Goal: Information Seeking & Learning: Learn about a topic

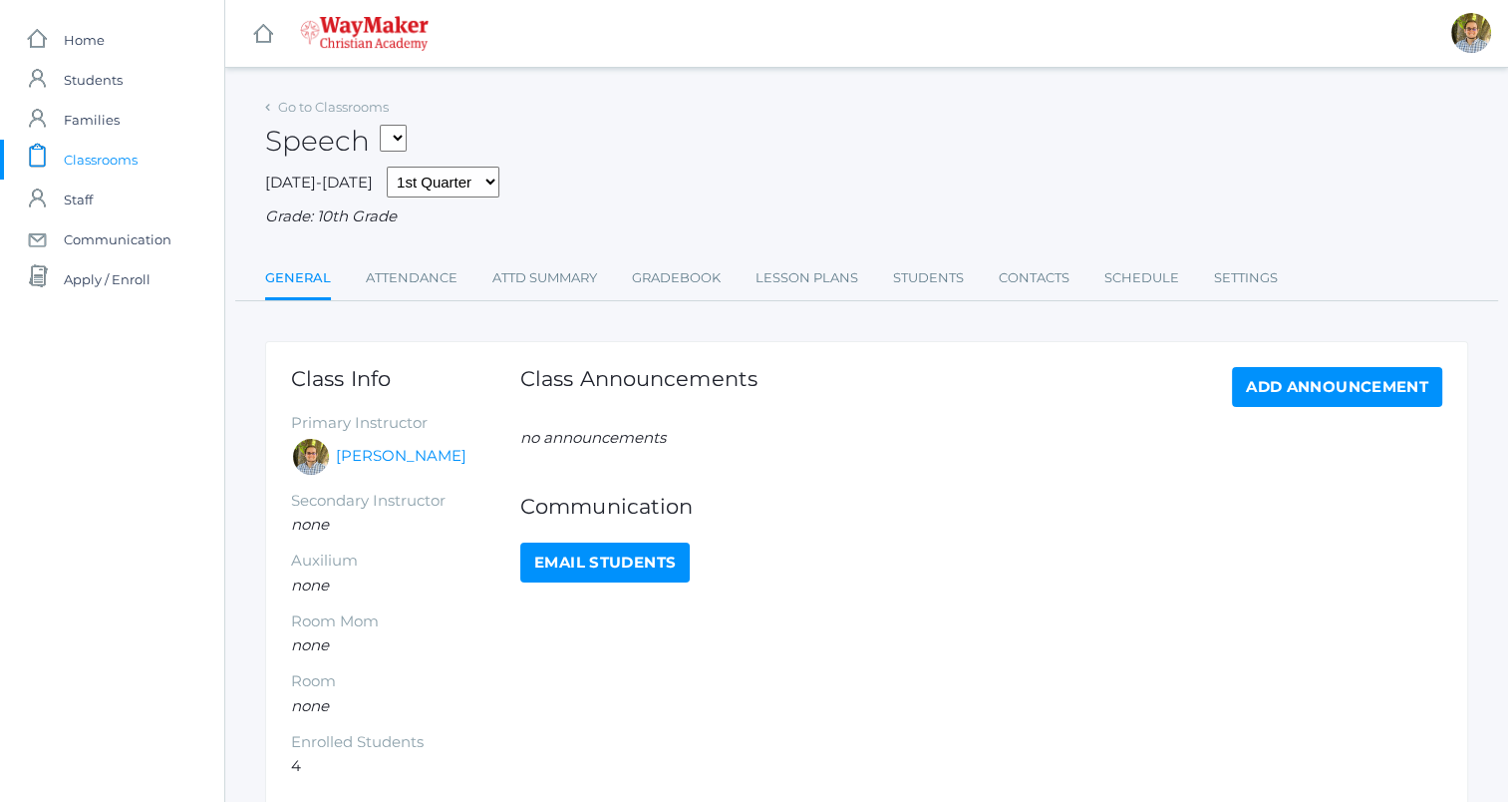
click at [802, 310] on div "Go to Classrooms Speech FINANCE - Personal Finance SG - Student Government THEA…" at bounding box center [866, 458] width 1203 height 731
click at [800, 298] on link "Lesson Plans" at bounding box center [807, 278] width 103 height 40
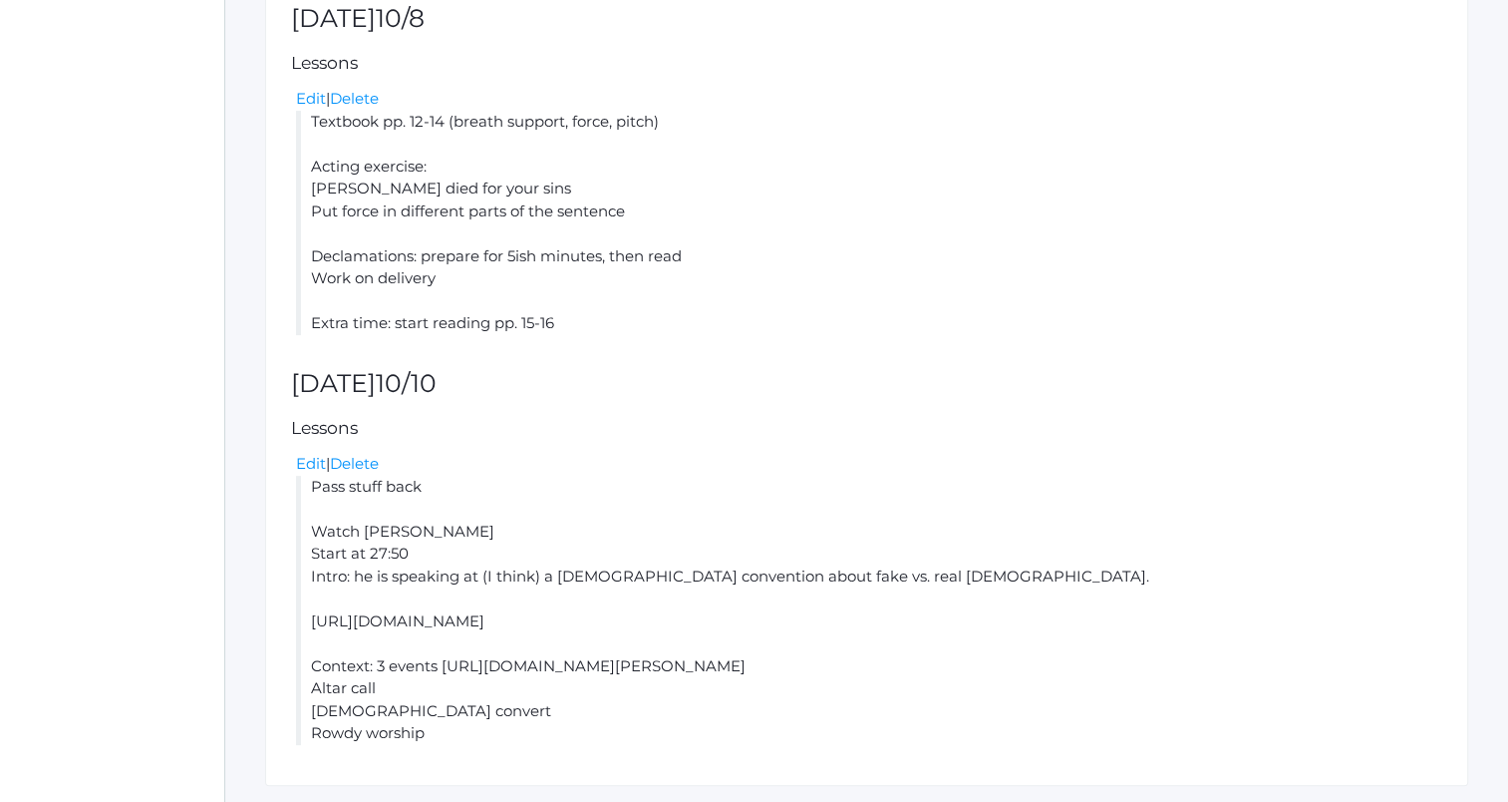
scroll to position [566, 0]
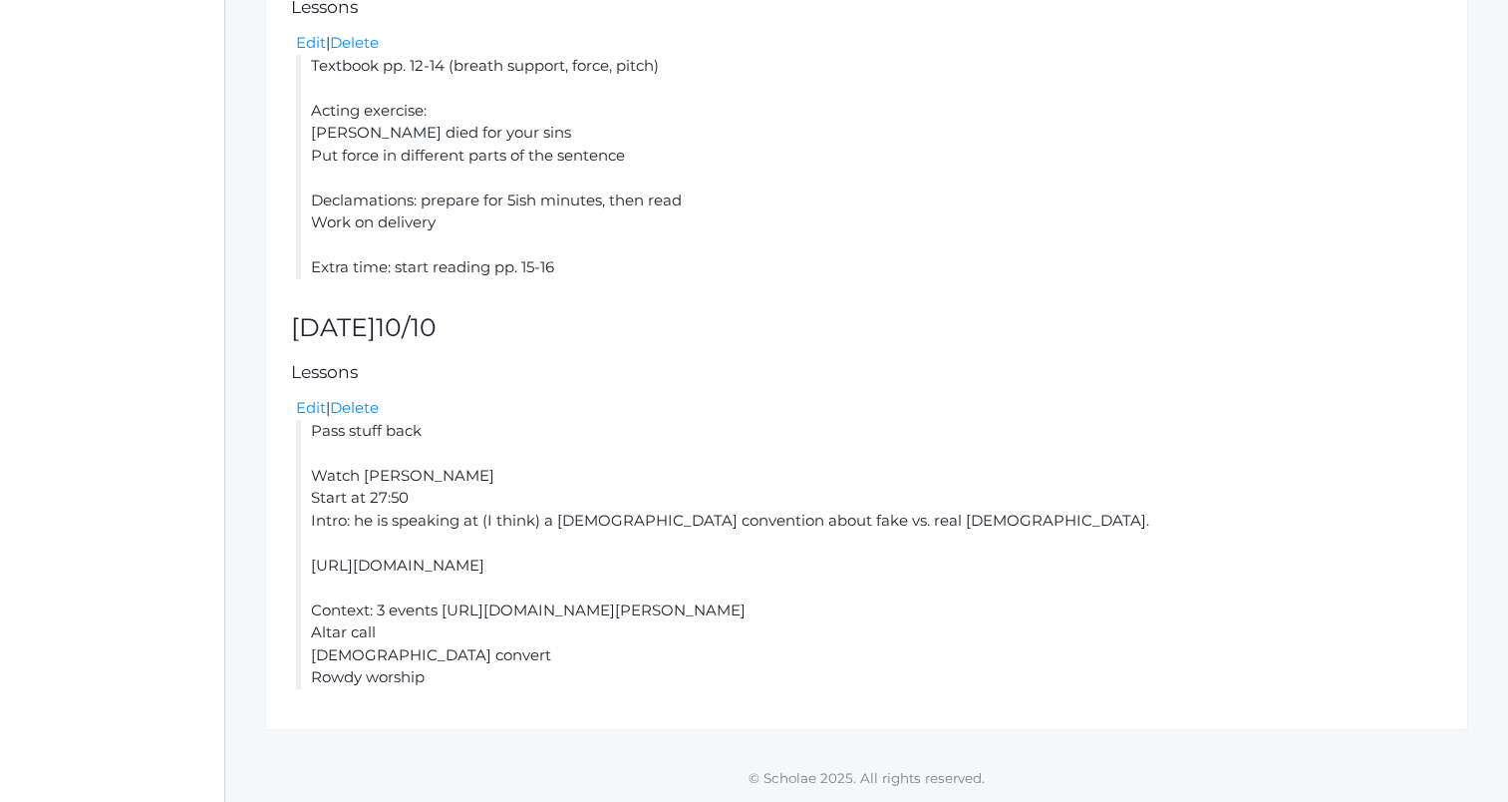
click at [394, 567] on li "Pass stuff back Watch [PERSON_NAME] Start at 27:50 Intro: he is speaking at (I …" at bounding box center [869, 554] width 1146 height 269
copy li "[URL][DOMAIN_NAME]"
click at [770, 375] on h5 "Lessons" at bounding box center [866, 372] width 1151 height 19
